Goal: Download file/media

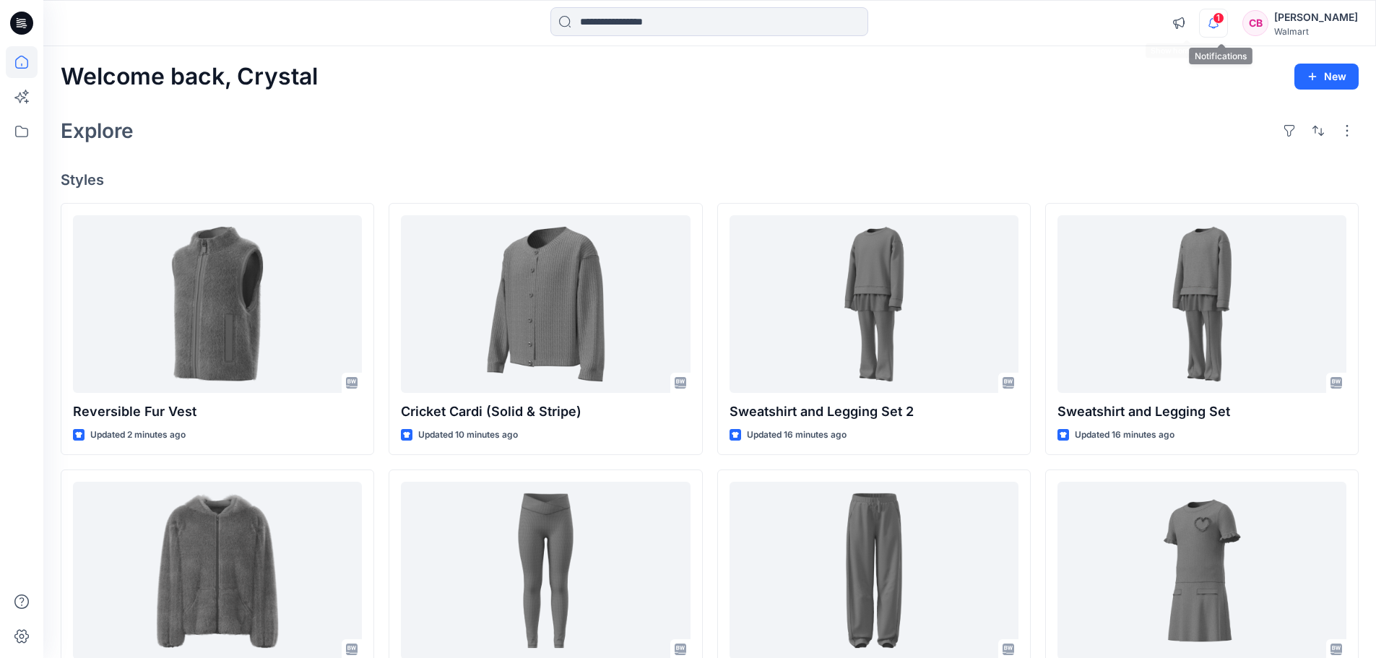
click at [1218, 26] on icon "button" at bounding box center [1213, 22] width 10 height 9
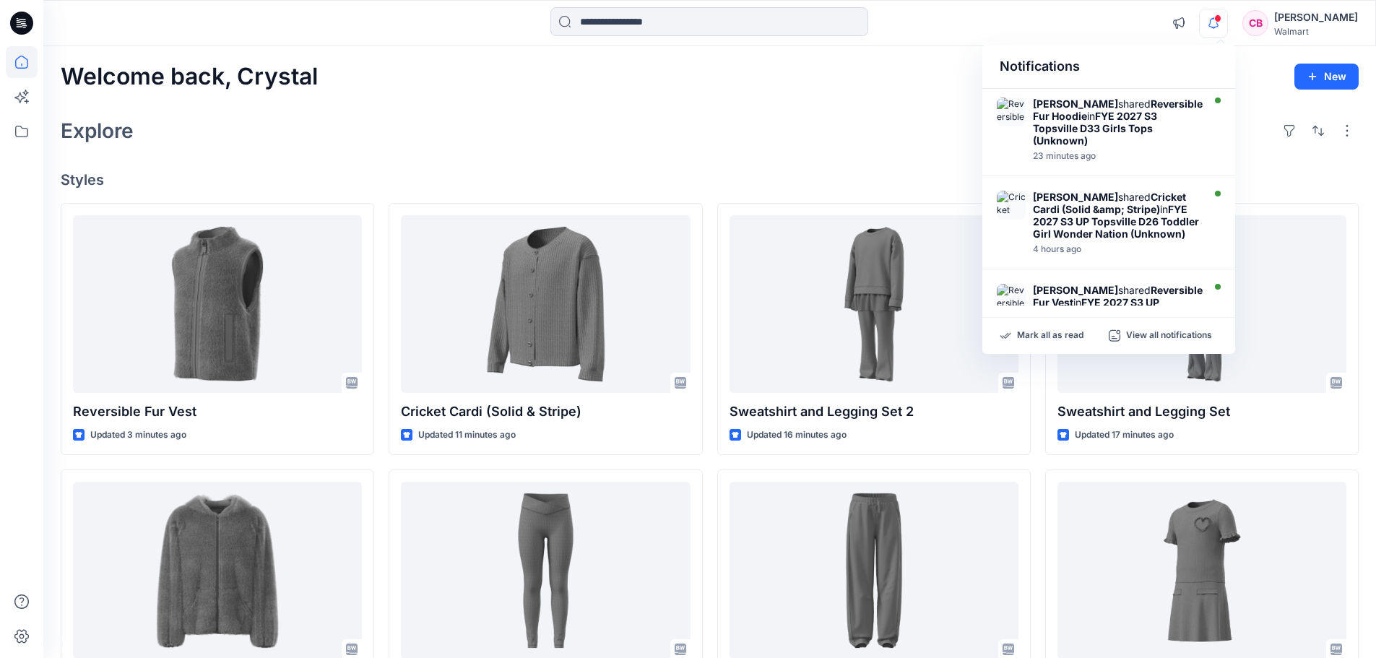
click at [1218, 26] on icon "button" at bounding box center [1213, 22] width 10 height 9
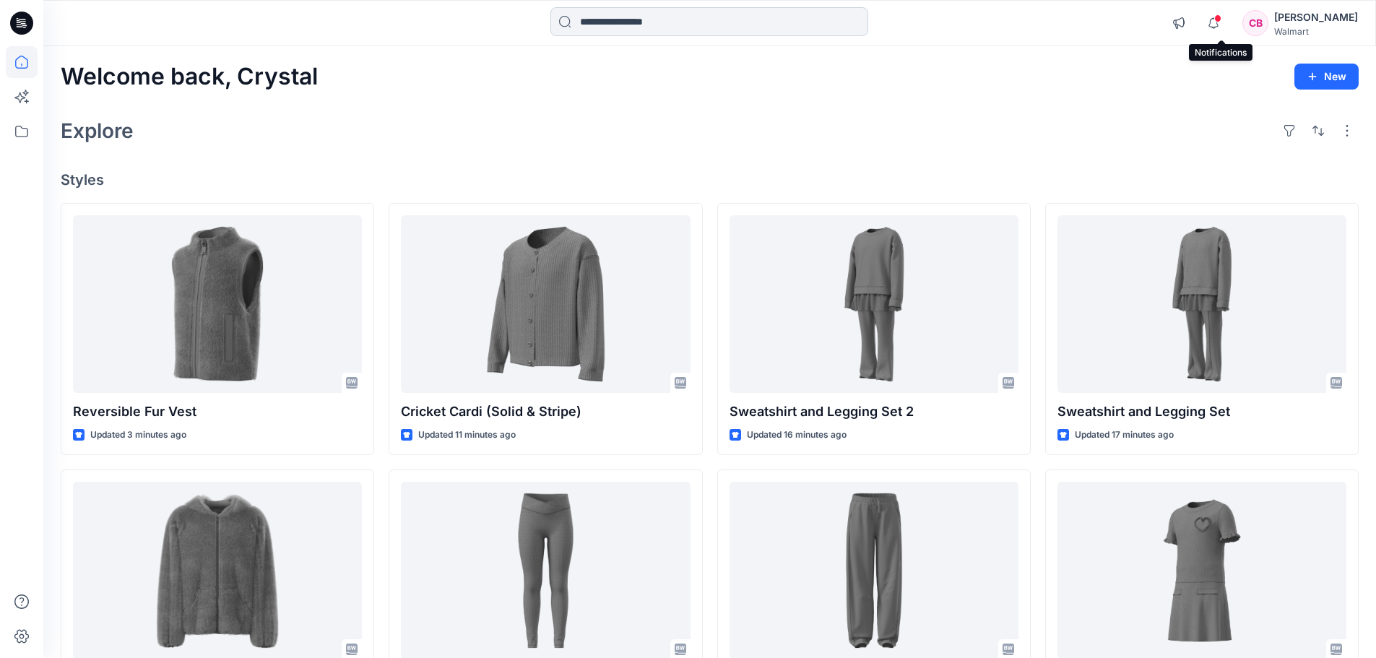
click at [692, 20] on input at bounding box center [709, 21] width 318 height 29
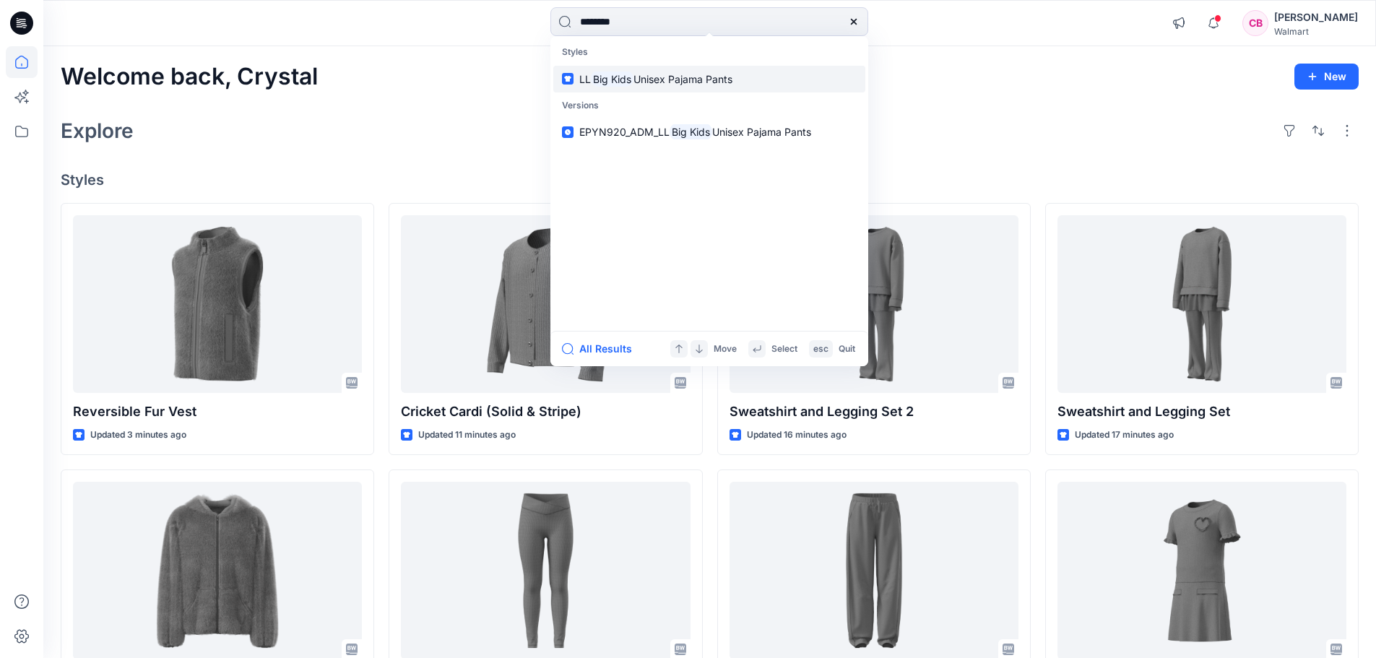
type input "********"
click at [675, 82] on span "Unisex Pajama Pants" at bounding box center [682, 79] width 99 height 12
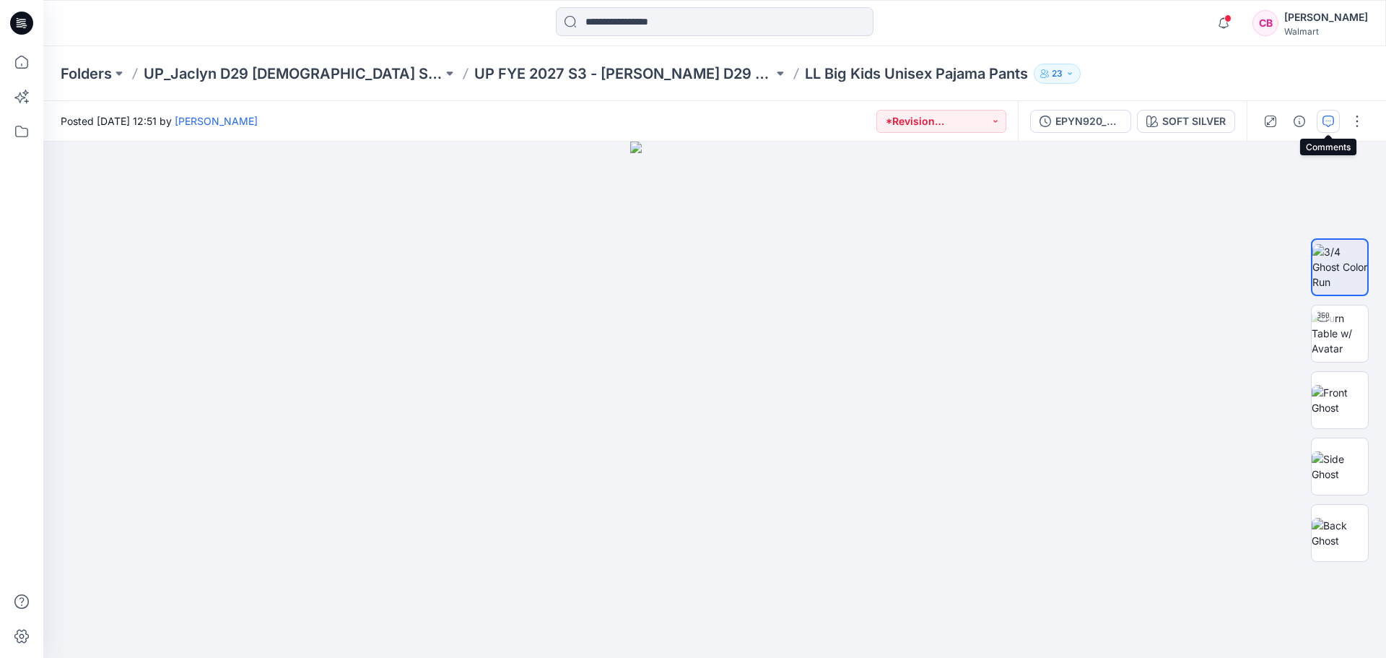
click at [1329, 119] on icon "button" at bounding box center [1329, 122] width 12 height 12
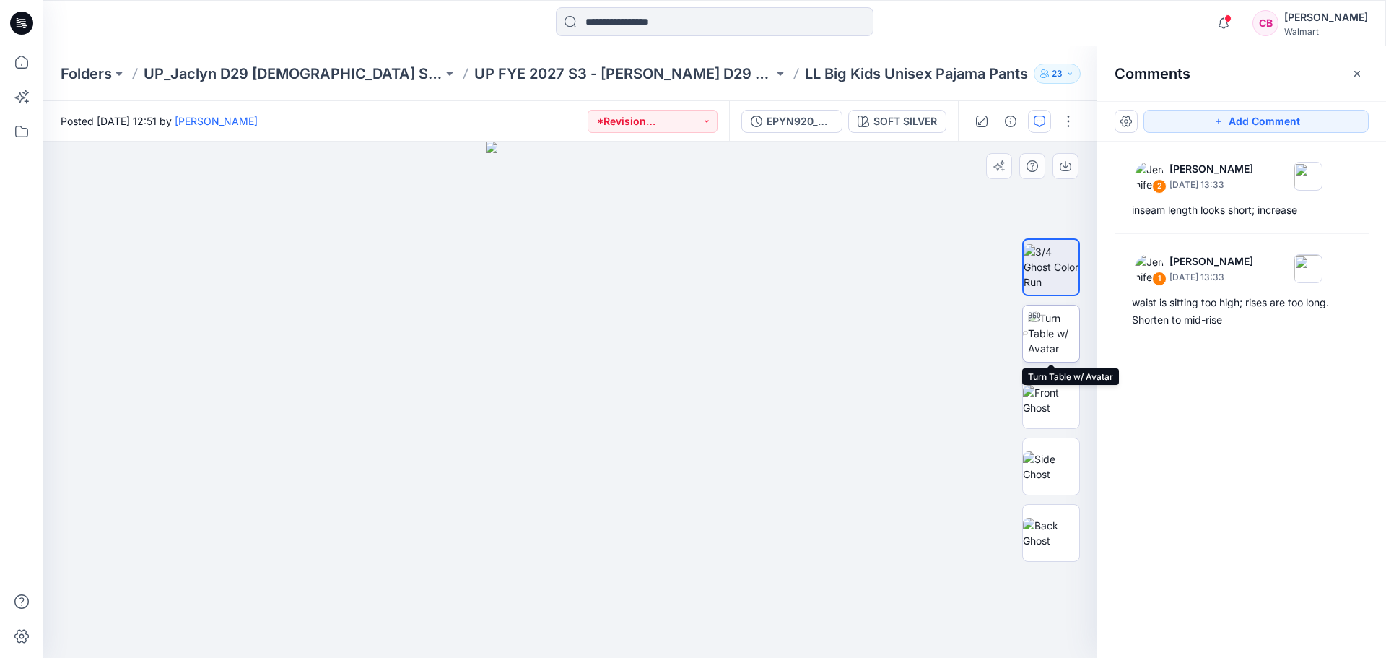
click at [1048, 337] on img at bounding box center [1053, 332] width 51 height 45
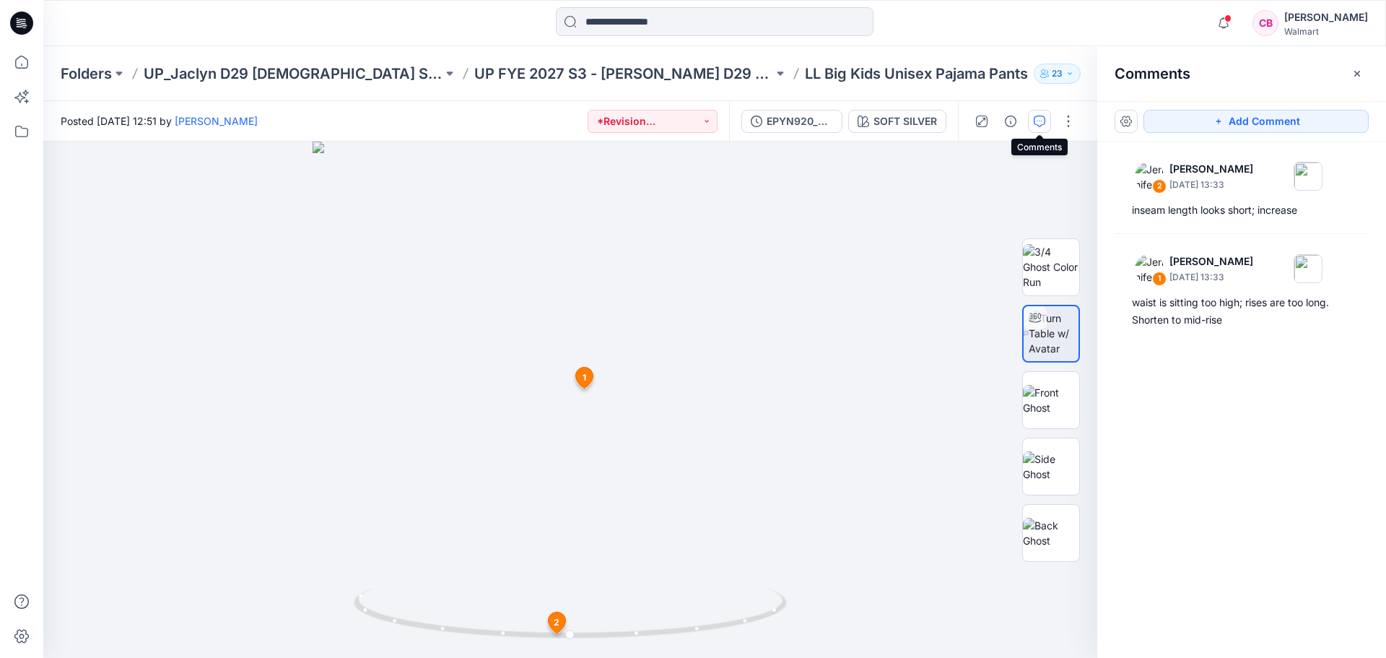
click at [1035, 121] on icon "button" at bounding box center [1040, 122] width 12 height 12
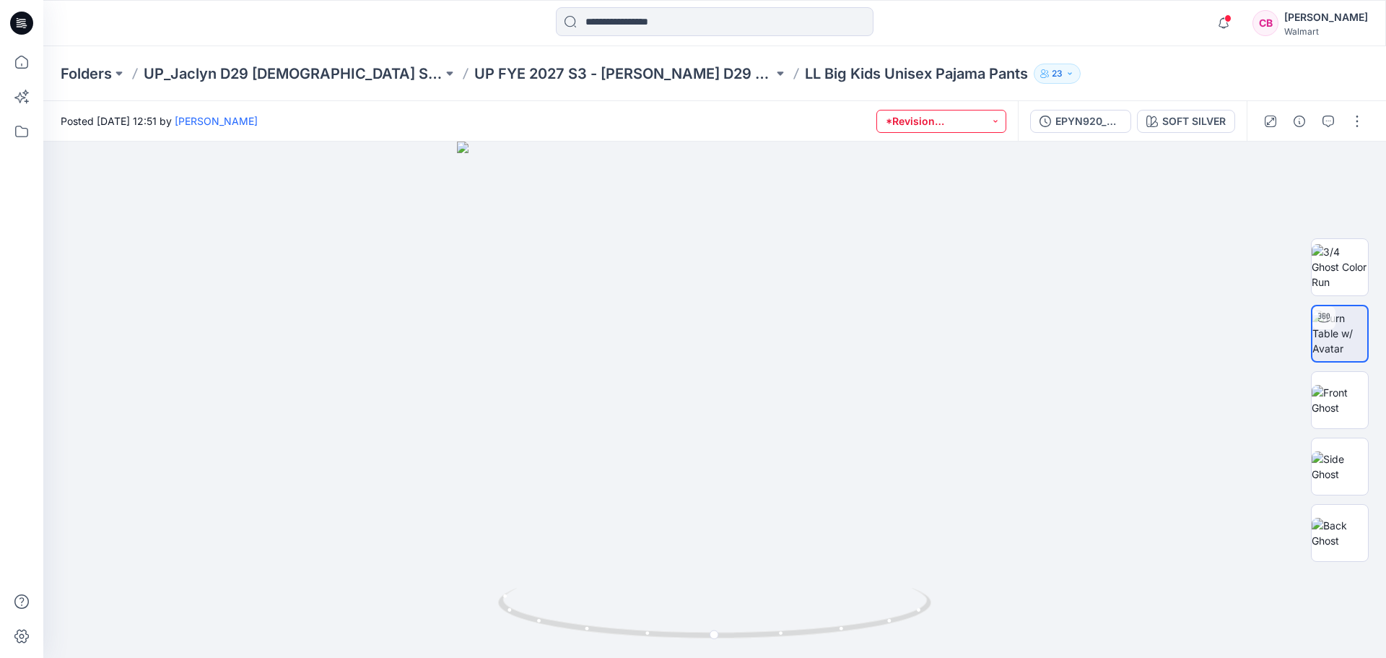
click at [975, 123] on button "*Revision Requested" at bounding box center [942, 121] width 130 height 23
click at [1145, 66] on div "Folders UP_Jaclyn D29 [DEMOGRAPHIC_DATA] Sleep UP FYE 2027 S3 - [PERSON_NAME] D…" at bounding box center [659, 74] width 1196 height 20
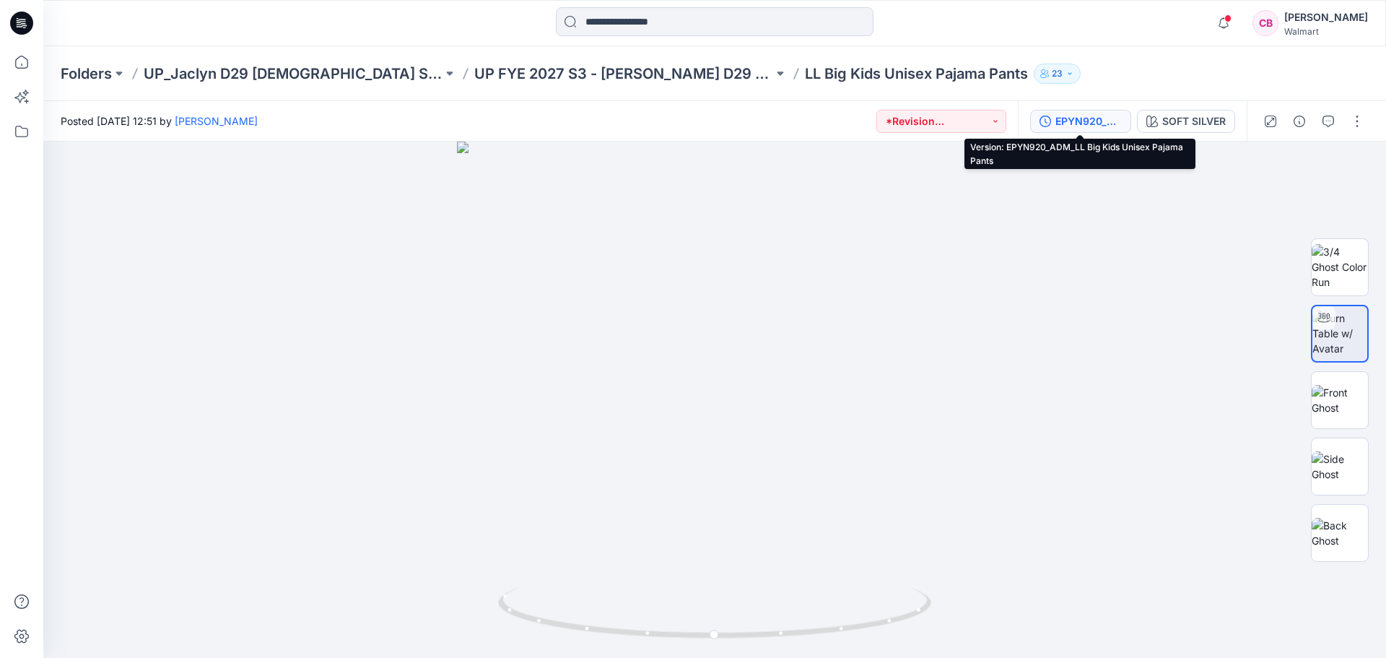
click at [1100, 122] on div "EPYN920_ADM_LL Big Kids Unisex Pajama Pants" at bounding box center [1089, 121] width 66 height 16
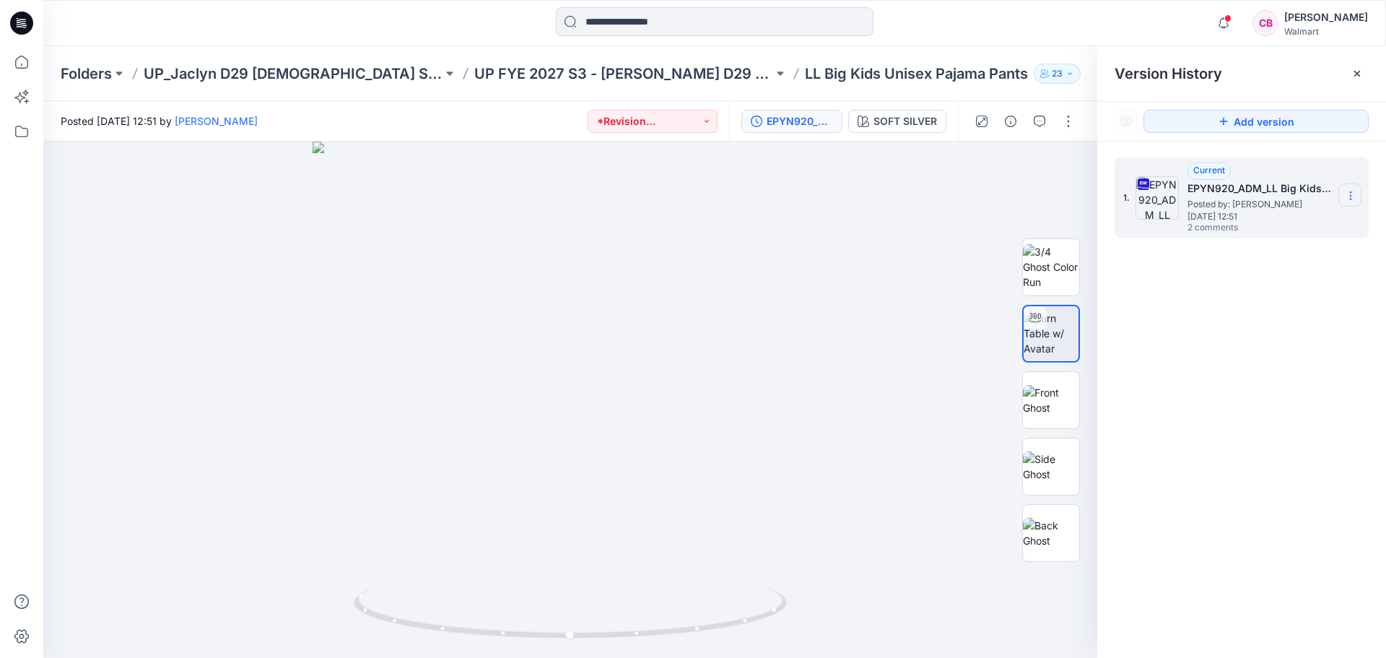
click at [1351, 199] on icon at bounding box center [1350, 199] width 1 height 1
click at [1321, 225] on span "Download Source BW File" at bounding box center [1277, 223] width 121 height 17
drag, startPoint x: 609, startPoint y: 579, endPoint x: 425, endPoint y: 530, distance: 190.6
click at [425, 530] on div at bounding box center [570, 400] width 1054 height 516
drag, startPoint x: 527, startPoint y: 574, endPoint x: 595, endPoint y: 581, distance: 68.2
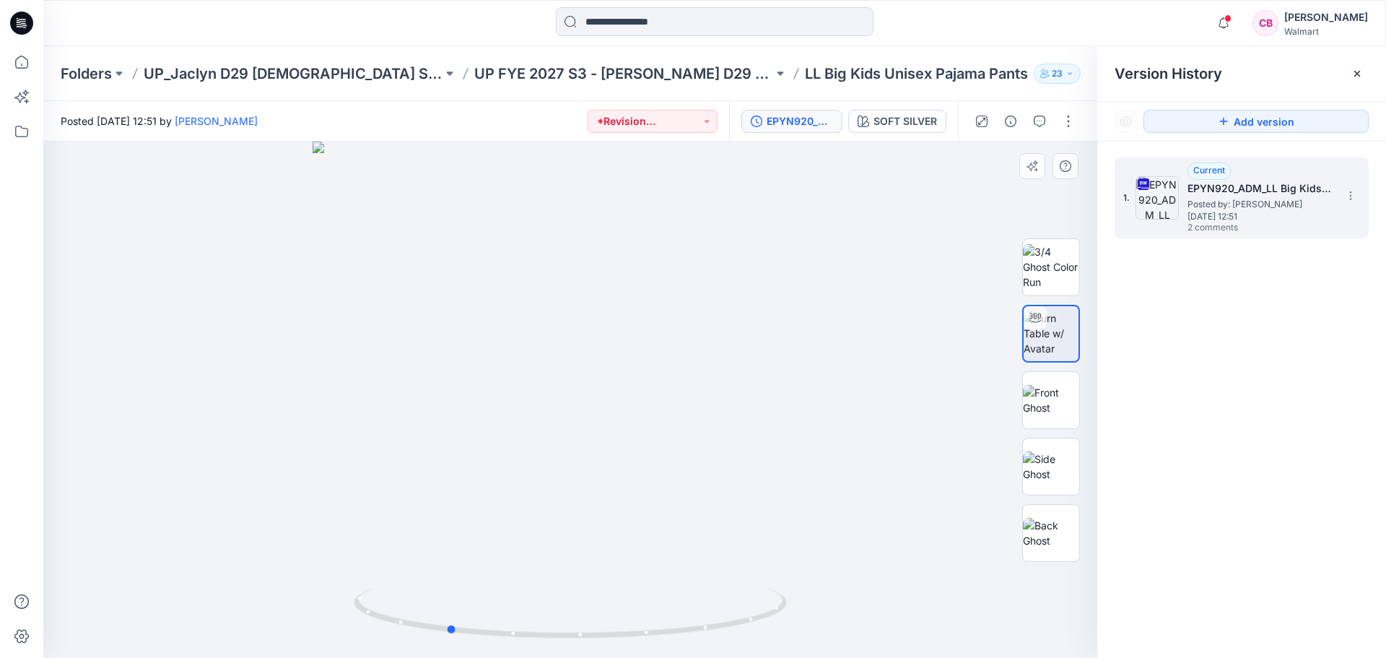
click at [595, 581] on div at bounding box center [570, 400] width 1054 height 516
drag, startPoint x: 569, startPoint y: 609, endPoint x: 685, endPoint y: 608, distance: 116.3
click at [685, 608] on icon at bounding box center [572, 615] width 437 height 54
